Goal: Find specific page/section: Find specific page/section

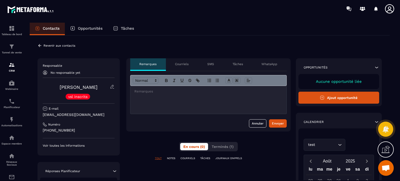
click at [85, 126] on div "Numéro" at bounding box center [79, 124] width 72 height 4
click at [76, 147] on div "Responsable No responsable yet [PERSON_NAME] vsl inscrits E-mail [EMAIL_ADDRESS…" at bounding box center [78, 106] width 82 height 97
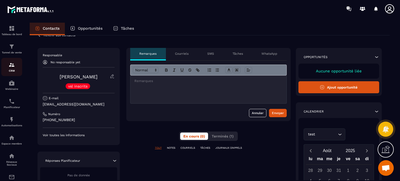
click at [11, 67] on img at bounding box center [12, 65] width 6 height 6
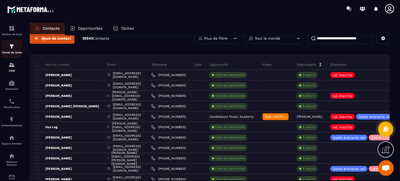
click at [14, 51] on div "Tunnel de vente" at bounding box center [11, 48] width 21 height 10
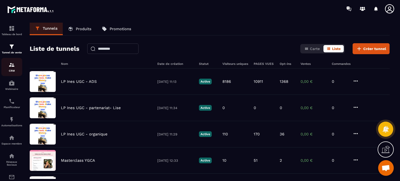
click at [14, 63] on img at bounding box center [12, 65] width 6 height 6
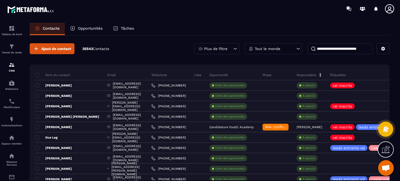
click at [284, 47] on div "Tout le monde" at bounding box center [273, 48] width 58 height 11
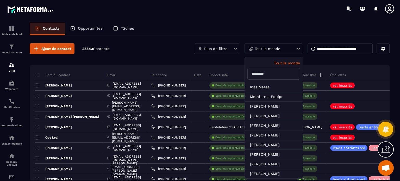
click at [225, 51] on div "Plus de filtre" at bounding box center [216, 48] width 45 height 11
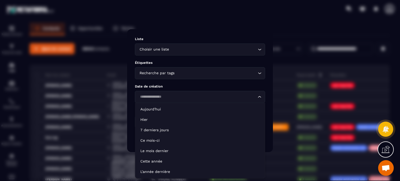
click at [178, 98] on input "Search for option" at bounding box center [197, 97] width 118 height 6
click at [170, 70] on div "Recherche par tags" at bounding box center [197, 73] width 119 height 6
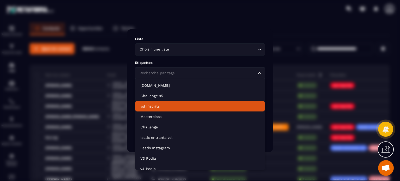
click at [154, 104] on p "vsl inscrits" at bounding box center [199, 106] width 119 height 5
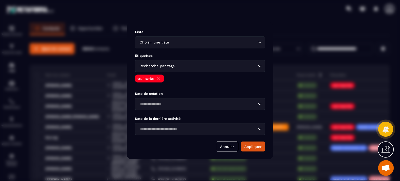
click at [158, 100] on div "Loading..." at bounding box center [200, 104] width 130 height 12
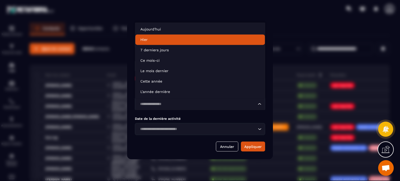
click at [155, 41] on p "Hier" at bounding box center [199, 39] width 119 height 5
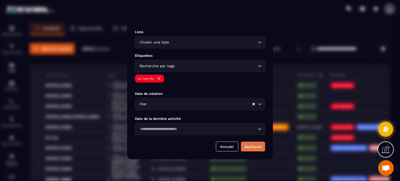
click at [253, 144] on button "Appliquer" at bounding box center [253, 146] width 24 height 10
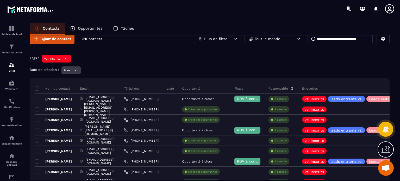
scroll to position [10, 0]
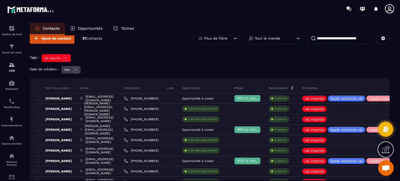
click at [68, 69] on p "Hier" at bounding box center [67, 70] width 6 height 4
click at [74, 69] on icon at bounding box center [75, 69] width 5 height 5
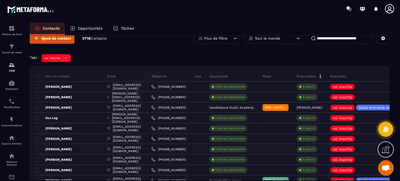
click at [235, 39] on icon at bounding box center [234, 38] width 5 height 5
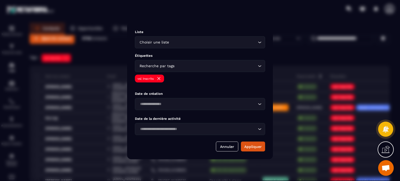
click at [147, 129] on input "Search for option" at bounding box center [197, 129] width 118 height 6
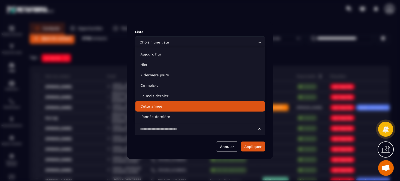
click at [159, 149] on div "Annuler Appliquer" at bounding box center [200, 146] width 130 height 10
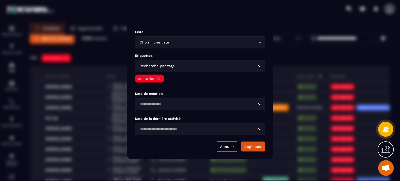
click at [155, 106] on input "Search for option" at bounding box center [197, 104] width 118 height 6
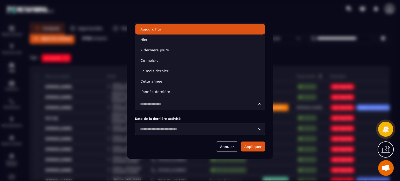
click at [155, 28] on p "Aujourd'hui" at bounding box center [199, 29] width 119 height 5
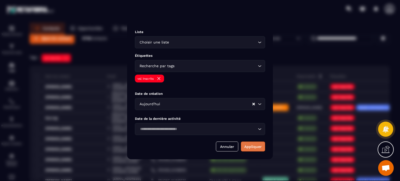
click at [259, 148] on button "Appliquer" at bounding box center [253, 146] width 24 height 10
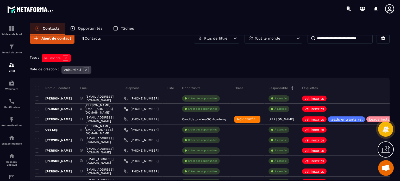
click at [180, 69] on div "Date de création : Aujourd'hui" at bounding box center [209, 70] width 359 height 9
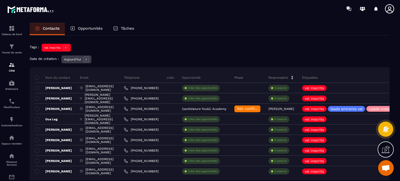
scroll to position [31, 0]
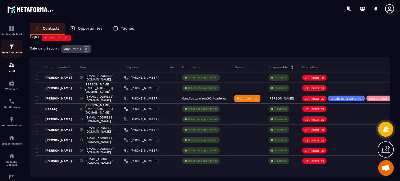
click at [11, 47] on img at bounding box center [12, 46] width 6 height 6
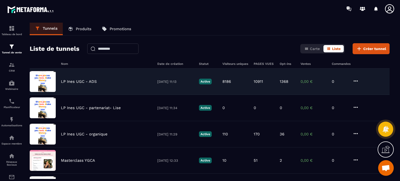
click at [72, 82] on p "LP Ines UGC - ADS" at bounding box center [79, 81] width 36 height 5
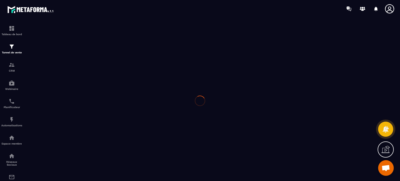
click at [72, 82] on div at bounding box center [200, 100] width 400 height 166
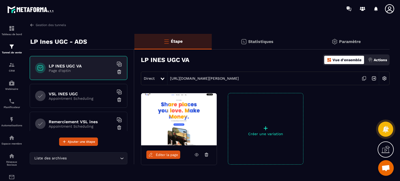
click at [95, 95] on h6 "VSL INES UGC" at bounding box center [81, 93] width 65 height 5
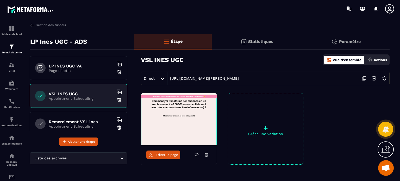
click at [83, 123] on h6 "Remerciement VSL ines" at bounding box center [81, 121] width 65 height 5
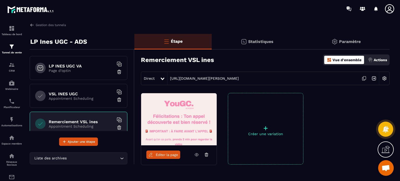
click at [76, 95] on h6 "VSL INES UGC" at bounding box center [81, 93] width 65 height 5
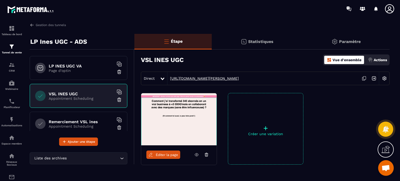
click at [178, 79] on link "[URL][DOMAIN_NAME][PERSON_NAME]" at bounding box center [202, 78] width 71 height 4
click at [158, 155] on span "Éditer la page" at bounding box center [167, 155] width 22 height 4
